Goal: Task Accomplishment & Management: Use online tool/utility

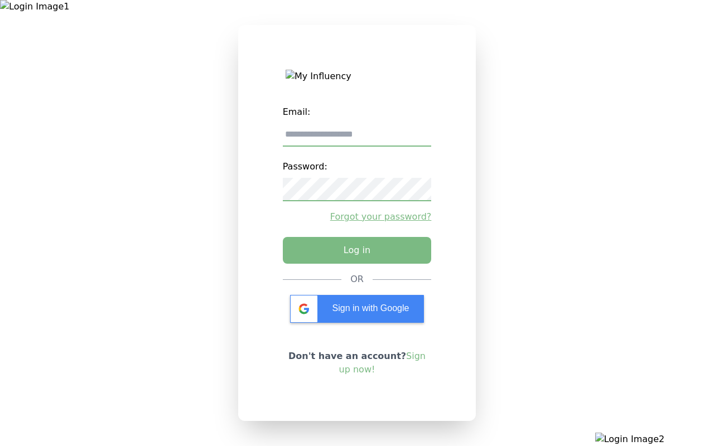
click at [357, 138] on input "email" at bounding box center [357, 134] width 149 height 23
type input "**********"
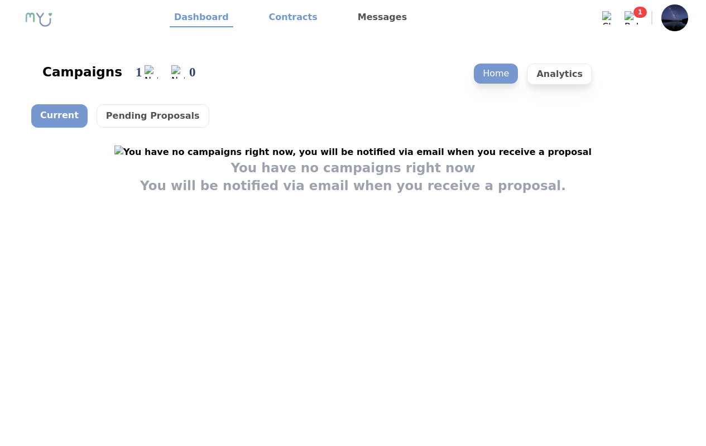
click at [286, 18] on link "Contracts" at bounding box center [292, 17] width 57 height 19
